Goal: Book appointment/travel/reservation

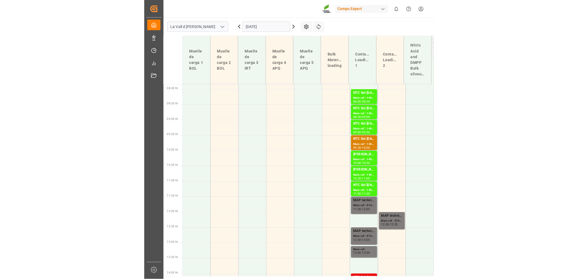
scroll to position [330, 0]
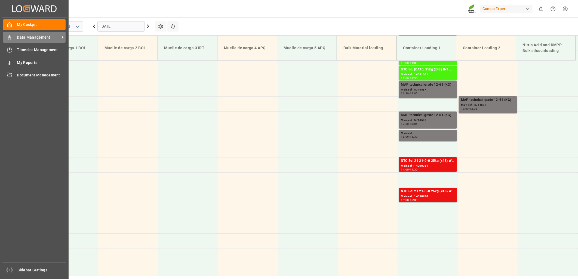
click at [6, 38] on div at bounding box center [7, 38] width 9 height 6
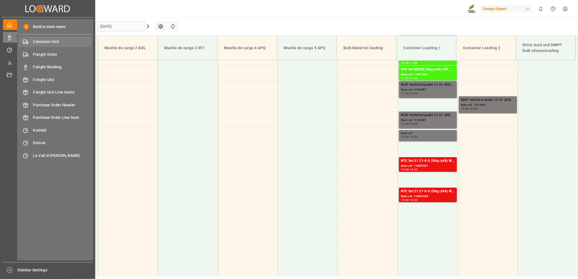
click at [77, 40] on span "Container Unit" at bounding box center [62, 42] width 59 height 6
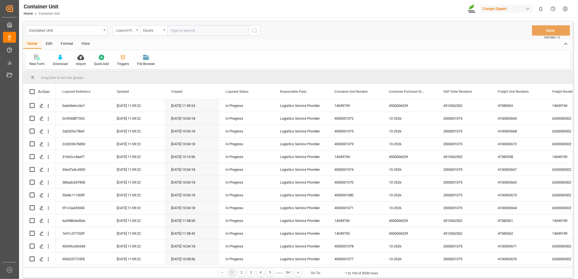
click at [135, 31] on div "Logward Reference" at bounding box center [126, 30] width 27 height 10
type input "freight"
click at [131, 56] on div "Freight Unit Numbers" at bounding box center [153, 55] width 81 height 11
click at [172, 32] on input "text" at bounding box center [208, 30] width 82 height 10
paste input "14050791"
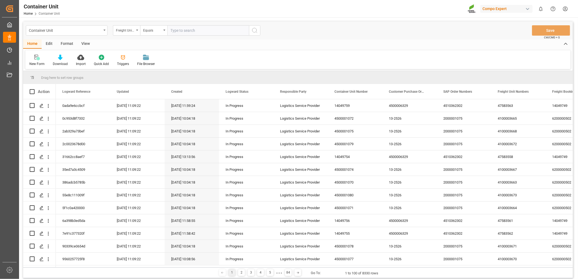
type input "14050791"
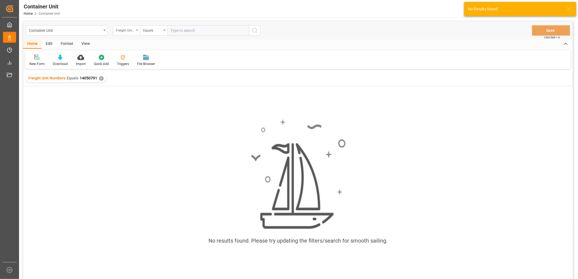
click at [139, 31] on div "Freight Unit Numbers" at bounding box center [126, 30] width 27 height 10
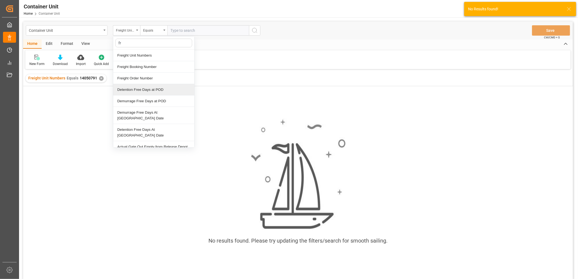
type input "fre"
click at [140, 69] on div "Freight Booking Number" at bounding box center [153, 66] width 81 height 11
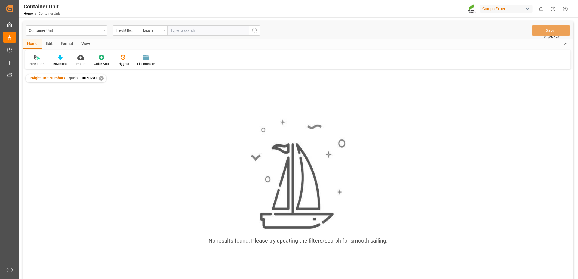
click at [186, 29] on input "text" at bounding box center [208, 30] width 82 height 10
paste input "14050791"
type input "14050791"
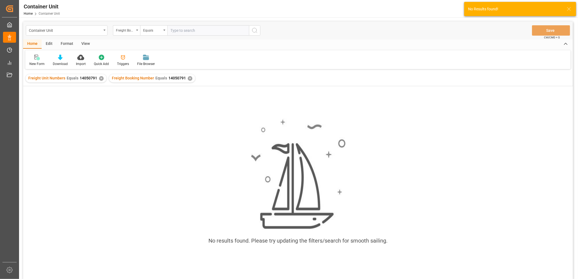
click at [100, 77] on div "✕" at bounding box center [101, 78] width 5 height 5
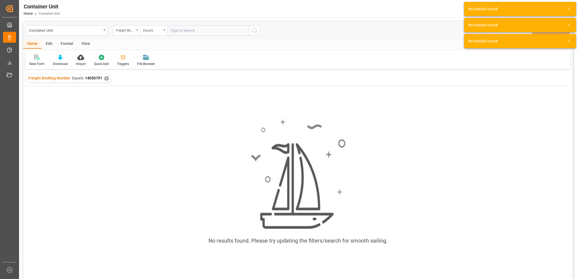
click at [140, 29] on div "Equals" at bounding box center [153, 30] width 27 height 10
click at [129, 31] on div "Freight Booking Number" at bounding box center [125, 30] width 19 height 6
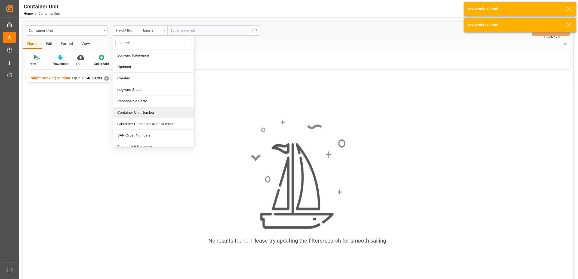
scroll to position [30, 0]
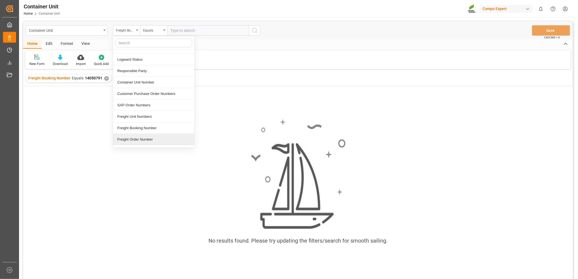
click at [145, 136] on div "Freight Order Number" at bounding box center [153, 139] width 81 height 11
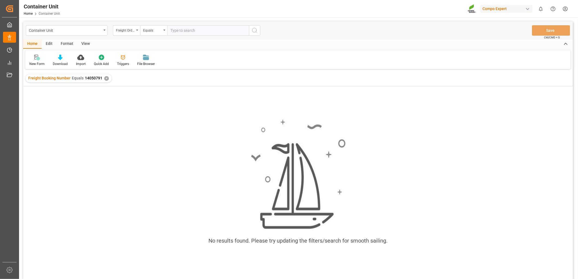
click at [106, 78] on div "✕" at bounding box center [106, 78] width 5 height 5
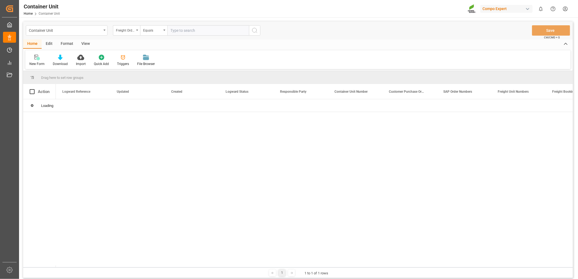
click at [194, 32] on input "text" at bounding box center [208, 30] width 82 height 10
paste input "14050791"
type input "14050791"
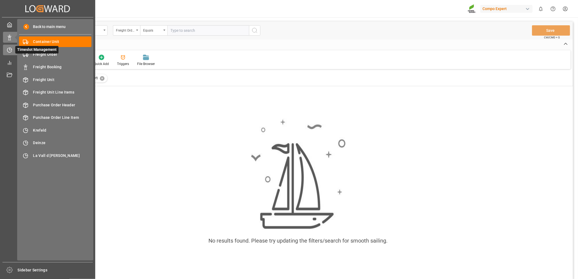
click at [8, 50] on icon at bounding box center [9, 49] width 5 height 5
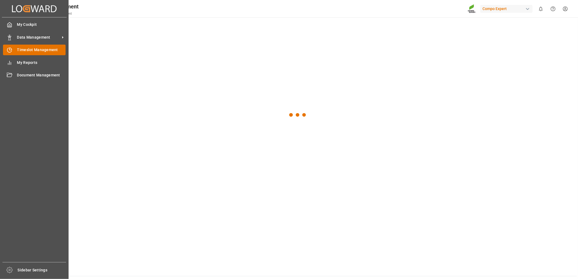
click at [36, 50] on span "Timeslot Management" at bounding box center [41, 50] width 49 height 6
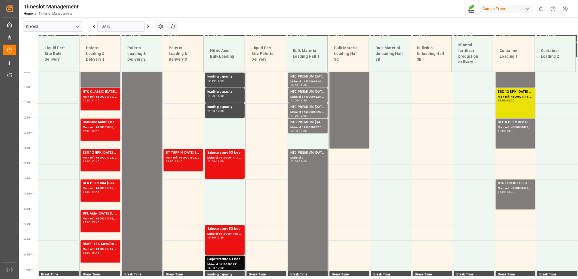
scroll to position [349, 0]
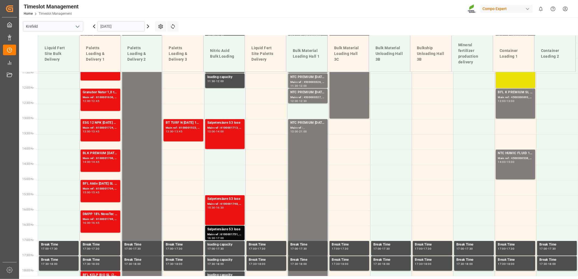
click at [125, 29] on input "[DATE]" at bounding box center [120, 26] width 47 height 10
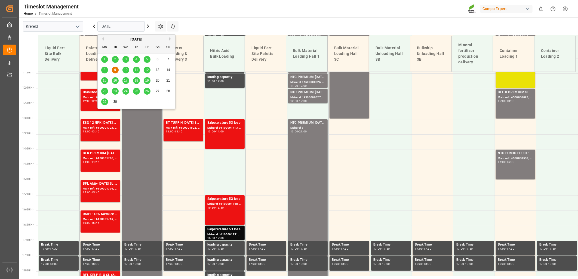
click at [125, 69] on span "10" at bounding box center [126, 70] width 4 height 4
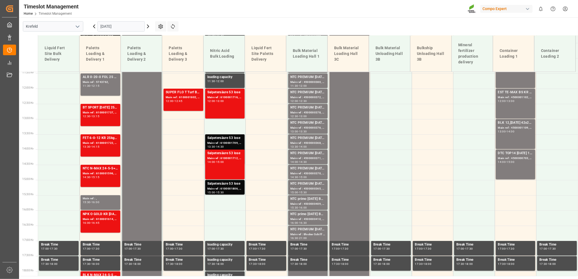
click at [78, 29] on icon "open menu" at bounding box center [77, 26] width 7 height 7
click at [51, 64] on div "La Vall d [PERSON_NAME]" at bounding box center [53, 63] width 60 height 12
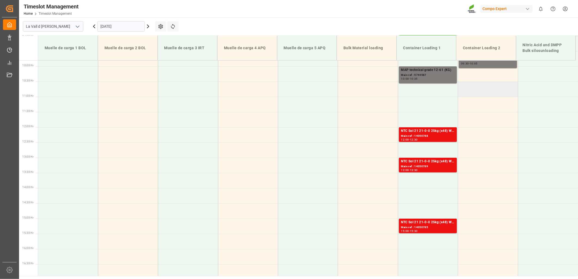
scroll to position [216, 0]
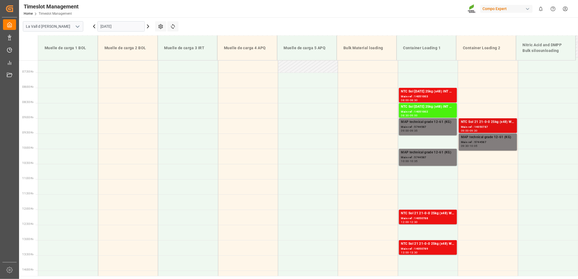
click at [486, 121] on div "NTC Sol 21 21-0-0 25kg (x48) WW" at bounding box center [488, 122] width 54 height 5
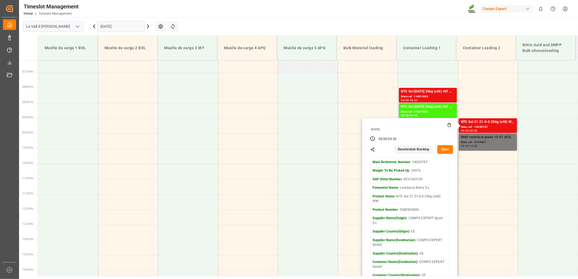
click at [440, 151] on button "Open" at bounding box center [445, 149] width 16 height 9
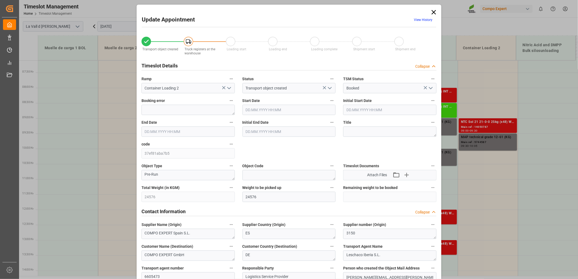
type input "24576"
type input "180"
type input "[DATE] 09:00"
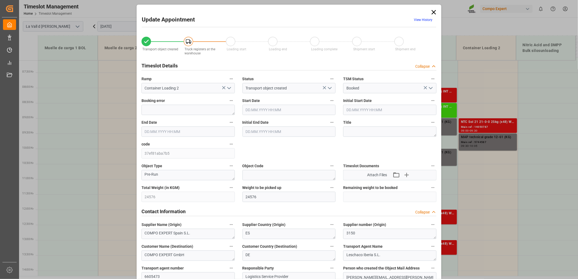
type input "[DATE] 09:30"
type input "[DATE] 14:22"
type input "[DATE] 11:25"
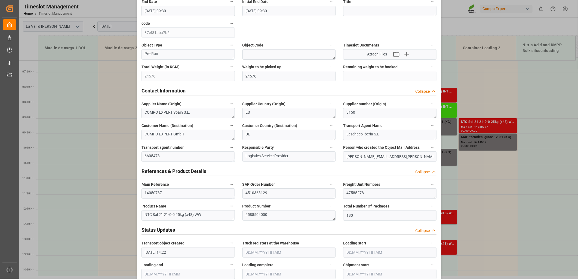
scroll to position [181, 0]
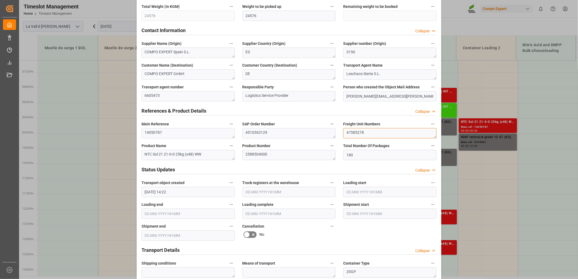
drag, startPoint x: 371, startPoint y: 135, endPoint x: 281, endPoint y: 134, distance: 89.3
click at [281, 134] on div "Transport object created Truck registers at the warehouse Loading start Loading…" at bounding box center [289, 199] width 303 height 699
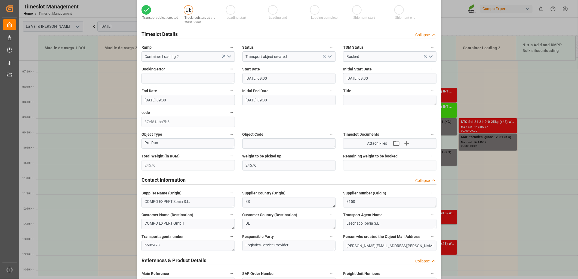
scroll to position [0, 0]
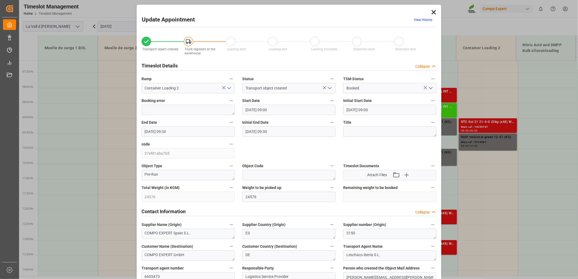
click at [433, 13] on icon at bounding box center [434, 12] width 4 height 4
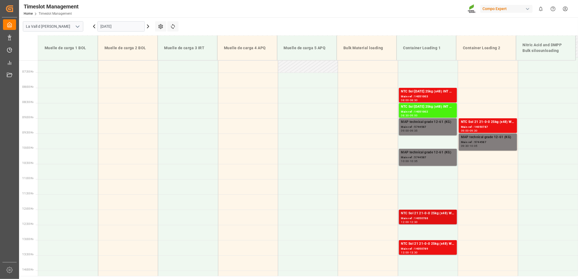
click at [413, 216] on div "Main ref : 14050788" at bounding box center [428, 218] width 54 height 5
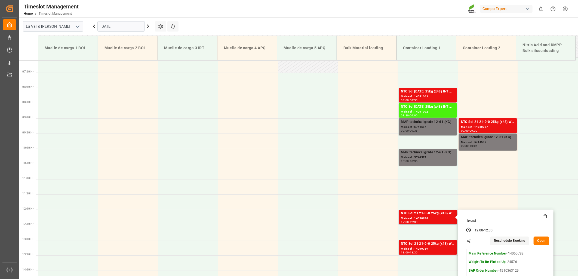
click at [542, 240] on button "Open" at bounding box center [542, 241] width 16 height 9
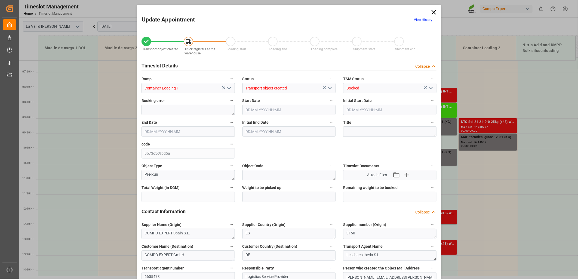
type input "24576"
type input "180"
type input "[DATE] 12:00"
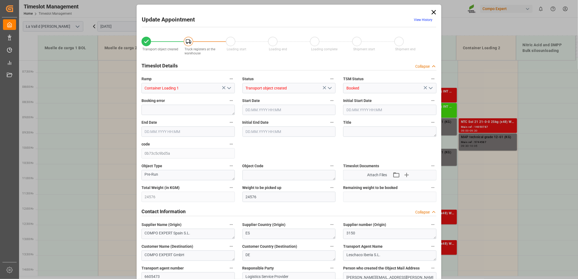
type input "[DATE] 12:30"
type input "[DATE] 14:22"
type input "[DATE] 11:27"
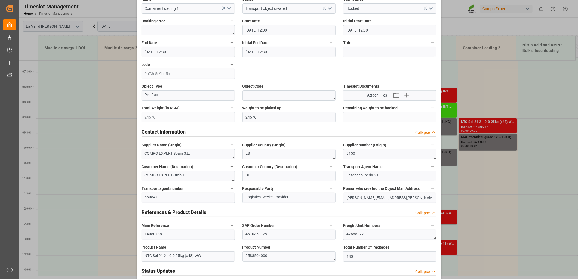
scroll to position [151, 0]
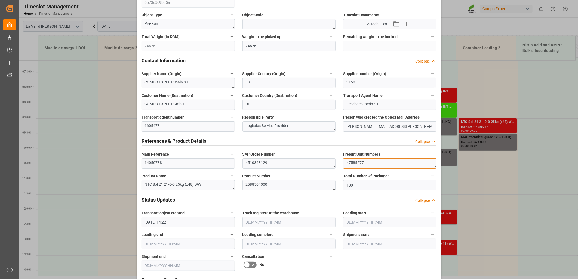
drag, startPoint x: 371, startPoint y: 164, endPoint x: 247, endPoint y: 156, distance: 125.0
click at [247, 156] on div "Transport object created Truck registers at the warehouse Loading start Loading…" at bounding box center [289, 229] width 303 height 699
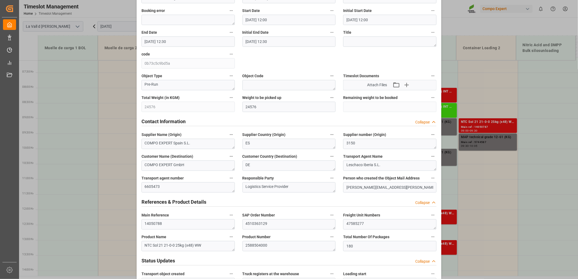
scroll to position [0, 0]
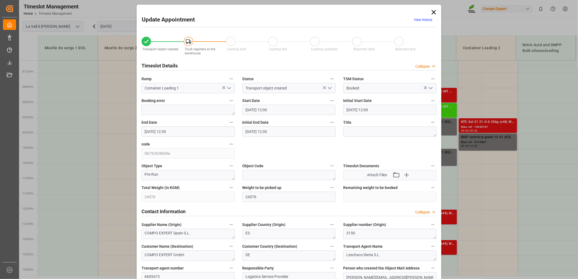
click at [431, 12] on icon at bounding box center [434, 12] width 8 height 8
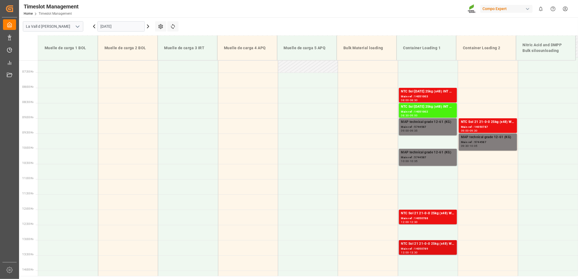
click at [430, 249] on div "Main ref : 14050789" at bounding box center [428, 249] width 54 height 5
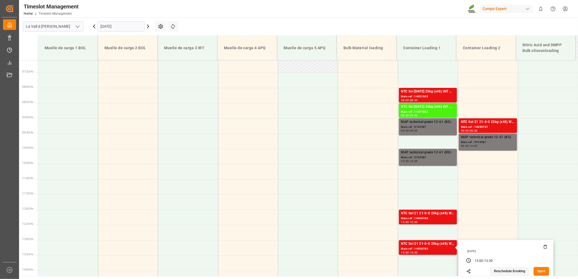
click at [542, 274] on button "Open" at bounding box center [542, 271] width 16 height 9
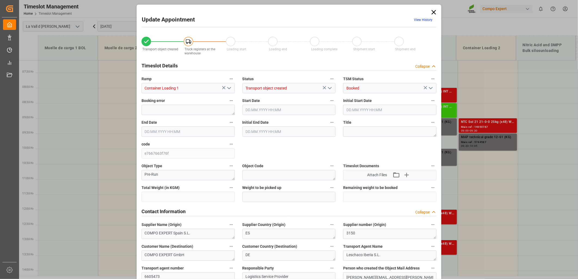
type input "24576"
type input "180"
type input "[DATE] 13:00"
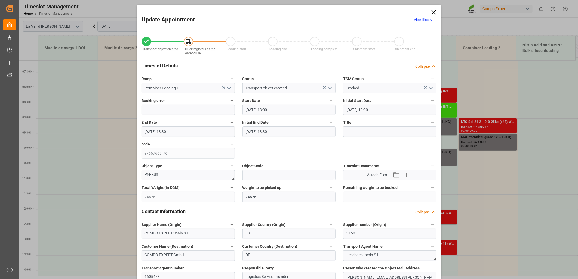
type input "[DATE] 13:30"
type input "[DATE] 14:22"
type input "[DATE] 11:30"
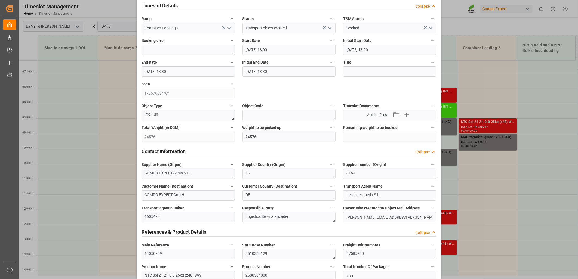
scroll to position [60, 0]
drag, startPoint x: 364, startPoint y: 252, endPoint x: 307, endPoint y: 252, distance: 56.9
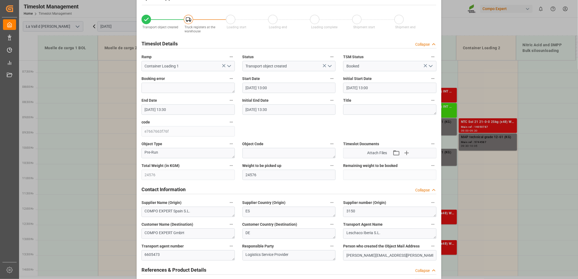
scroll to position [0, 0]
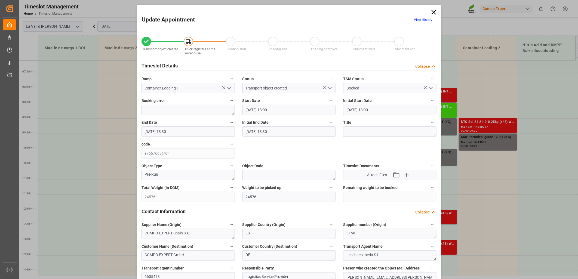
click at [432, 12] on icon at bounding box center [434, 12] width 8 height 8
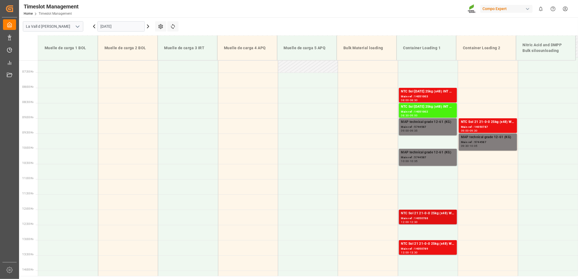
click at [425, 211] on div "NTC Sol 21 21-0-0 25kg (x48) WW" at bounding box center [428, 213] width 54 height 5
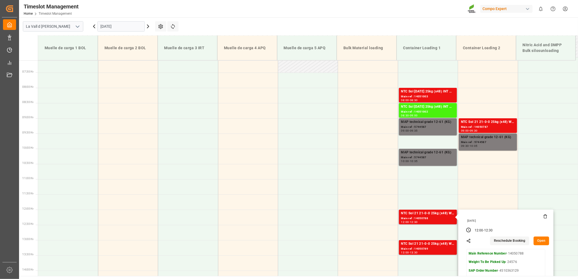
click at [545, 241] on button "Open" at bounding box center [542, 241] width 16 height 9
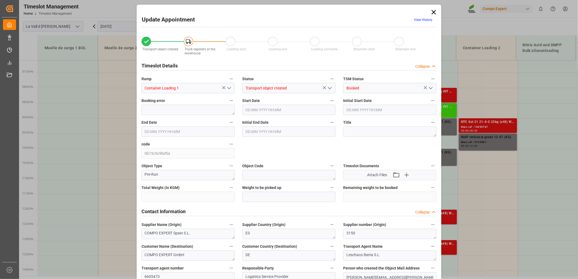
type input "24576"
type input "180"
type input "[DATE] 12:00"
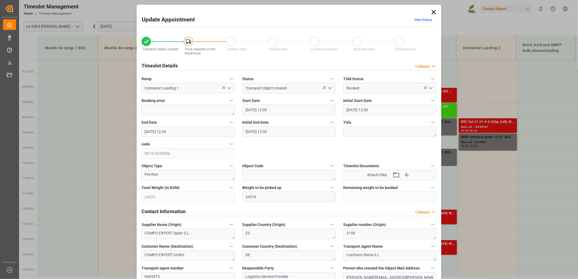
type input "[DATE] 12:30"
type input "[DATE] 14:22"
type input "[DATE] 11:27"
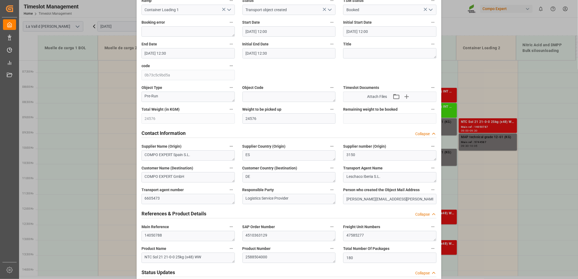
scroll to position [121, 0]
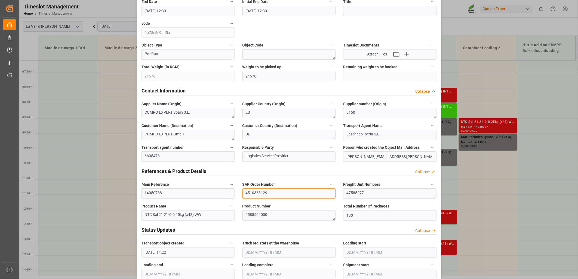
drag, startPoint x: 276, startPoint y: 193, endPoint x: 216, endPoint y: 187, distance: 60.7
click at [216, 187] on div "Transport object created Truck registers at the warehouse Loading start Loading…" at bounding box center [289, 259] width 303 height 699
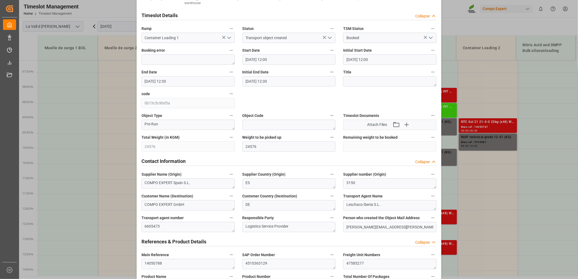
scroll to position [0, 0]
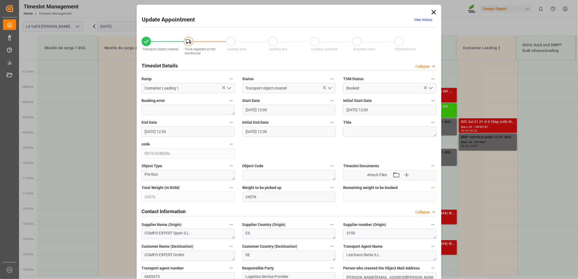
click at [433, 13] on icon at bounding box center [434, 12] width 8 height 8
